Goal: Task Accomplishment & Management: Manage account settings

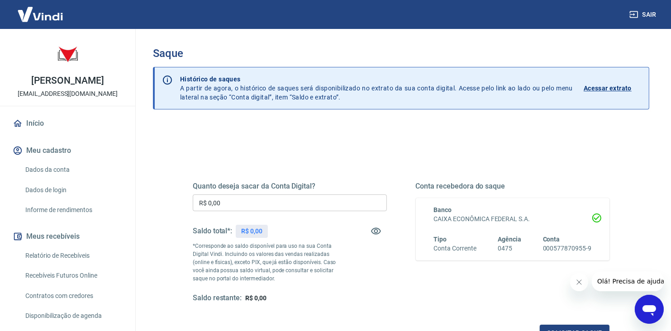
click at [247, 225] on div "R$ 0,00" at bounding box center [252, 231] width 32 height 13
click at [245, 206] on input "R$ 0,00" at bounding box center [290, 203] width 194 height 17
click at [272, 226] on div "Saldo total*: R$ 0,00" at bounding box center [290, 232] width 194 height 22
click at [378, 232] on icon "button" at bounding box center [376, 231] width 10 height 7
click at [378, 232] on icon "button" at bounding box center [376, 231] width 11 height 11
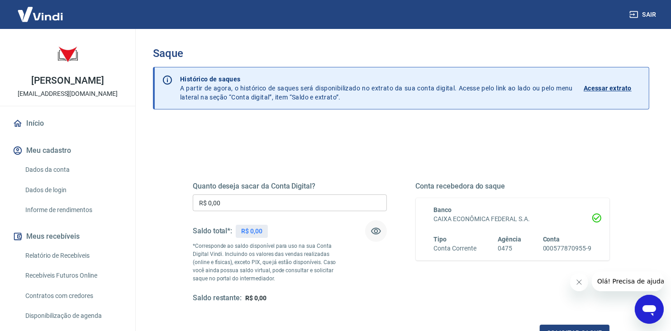
click at [388, 288] on div "Quanto deseja sacar da Conta Digital? R$ 0,00 ​ Saldo total*: R$ 0,00 *Correspo…" at bounding box center [401, 242] width 417 height 121
